Goal: Find specific page/section: Find specific page/section

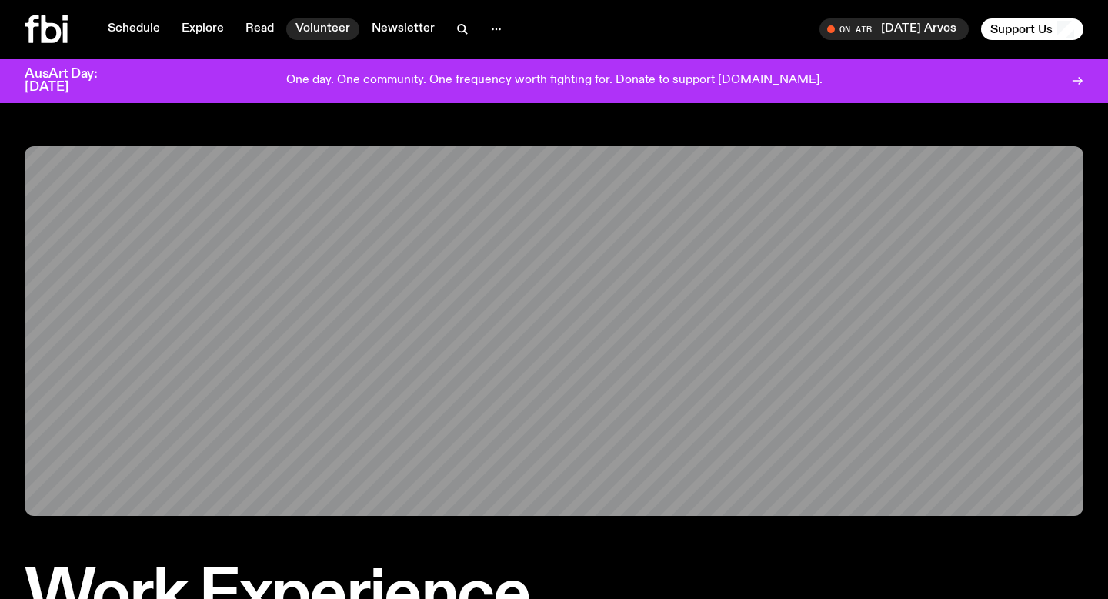
click at [333, 27] on link "Volunteer" at bounding box center [322, 29] width 73 height 22
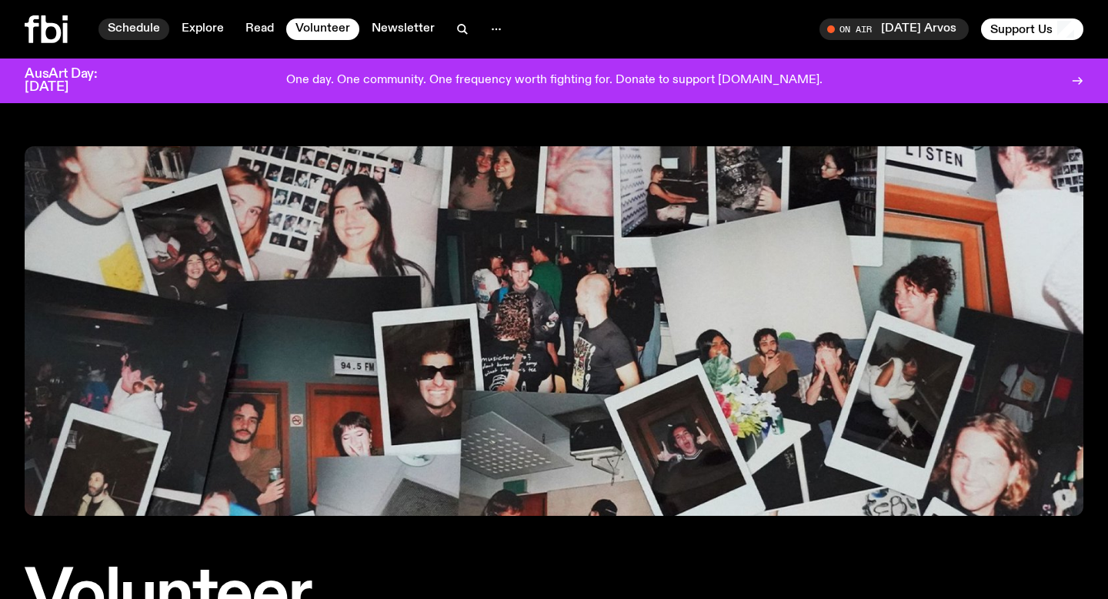
click at [117, 21] on link "Schedule" at bounding box center [133, 29] width 71 height 22
